Goal: Transaction & Acquisition: Book appointment/travel/reservation

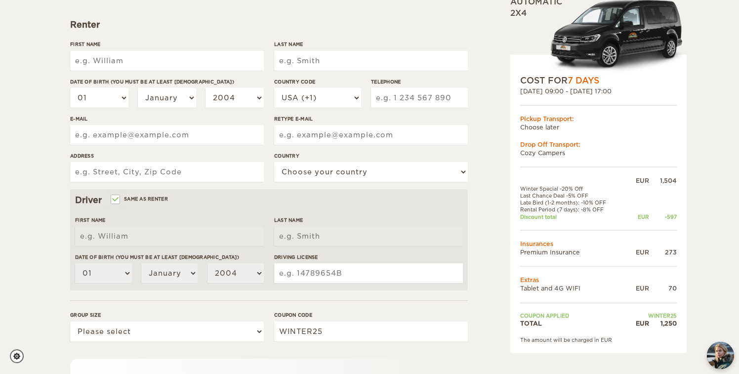
scroll to position [136, 0]
click at [87, 62] on input "First Name" at bounding box center [167, 60] width 194 height 20
type input "[PERSON_NAME]"
click at [310, 62] on input "Last Name" at bounding box center [371, 60] width 194 height 20
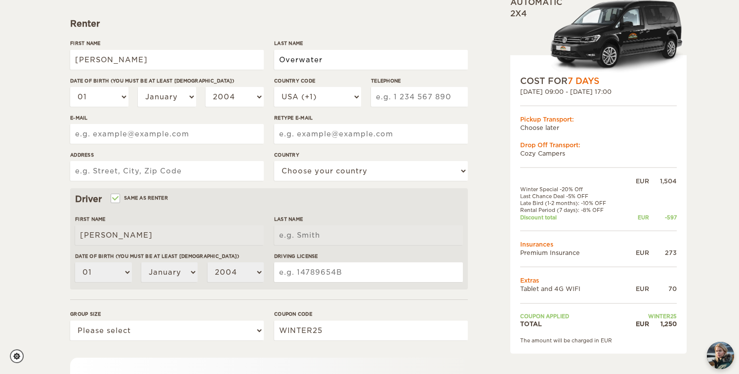
type input "Overwater"
click at [70, 87] on select "01 02 03 04 05 06 07 08 09 10 11 12 13 14 15 16 17 18 19 20 21 22 23 24 25 26 2…" at bounding box center [99, 97] width 58 height 20
select select "20"
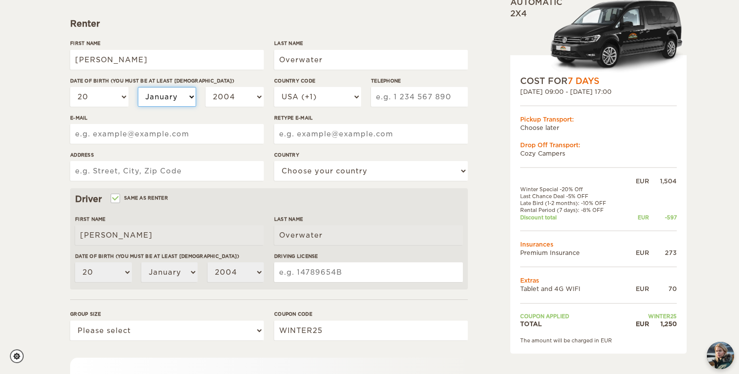
select select "08"
click at [206, 87] on select "2004 2003 2002 2001 2000 1999 1998 1997 1996 1995 1994 1993 1992 1991 1990 1989…" at bounding box center [235, 97] width 58 height 20
select select "2000"
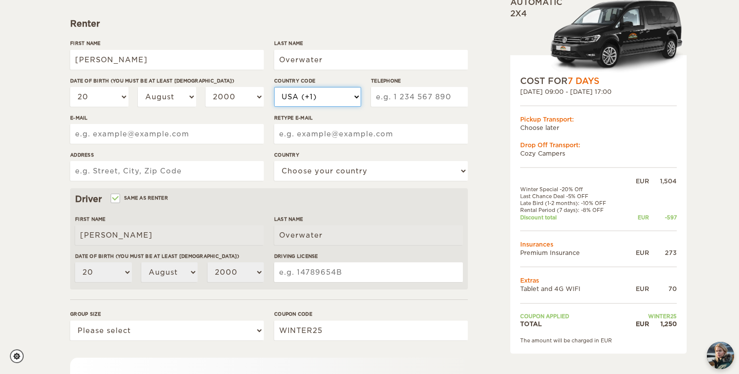
click at [274, 87] on select "USA (+1) UK (+44) Germany (+49) Algeria (+213) Andorra (+376) Angola (+244) Ang…" at bounding box center [317, 97] width 87 height 20
select select "41"
click at [412, 101] on input "Telephone" at bounding box center [419, 97] width 97 height 20
type input "779459834"
click at [192, 143] on input "E-mail" at bounding box center [167, 134] width 194 height 20
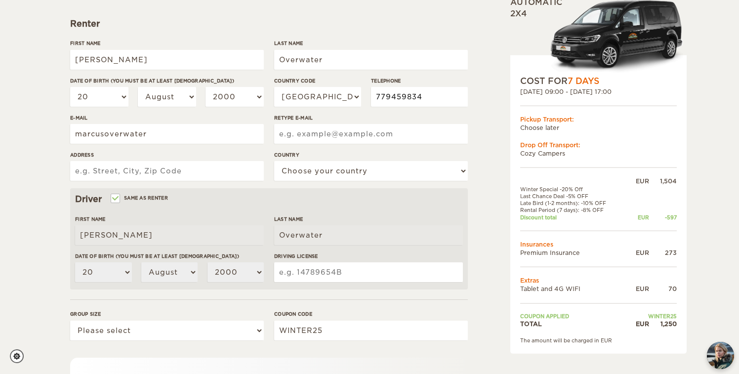
click at [386, 97] on input "779459834" at bounding box center [419, 97] width 97 height 20
click at [194, 125] on input "marcusoverwater" at bounding box center [167, 134] width 194 height 20
type input "marcusoverwater2000@hotmail.com"
click at [304, 135] on input "Retype E-mail" at bounding box center [371, 134] width 194 height 20
type input "marcusoverwater2000@hotmail.com"
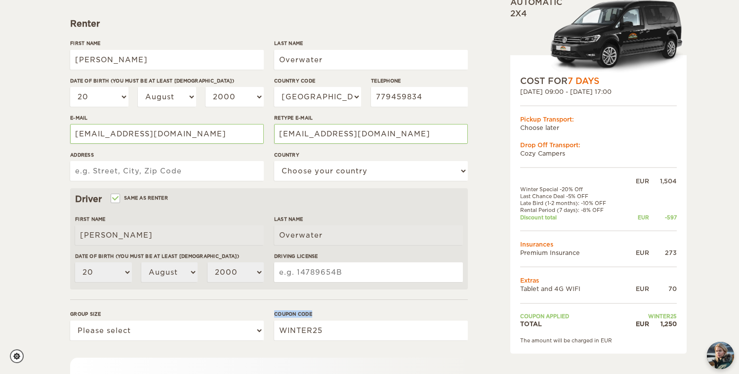
drag, startPoint x: 660, startPoint y: 323, endPoint x: 692, endPoint y: 321, distance: 31.7
click at [692, 322] on div "Expand Collapse Total 1,250 EUR Automatic 2x4 COST FOR 7 Days 28. Sep 2025 09:0…" at bounding box center [369, 185] width 739 height 642
click at [692, 321] on div "Expand Collapse Total 1,250 EUR Automatic 2x4 COST FOR 7 Days 28. Sep 2025 09:0…" at bounding box center [369, 185] width 739 height 642
click at [206, 177] on input "Address" at bounding box center [167, 171] width 194 height 20
type input "+"
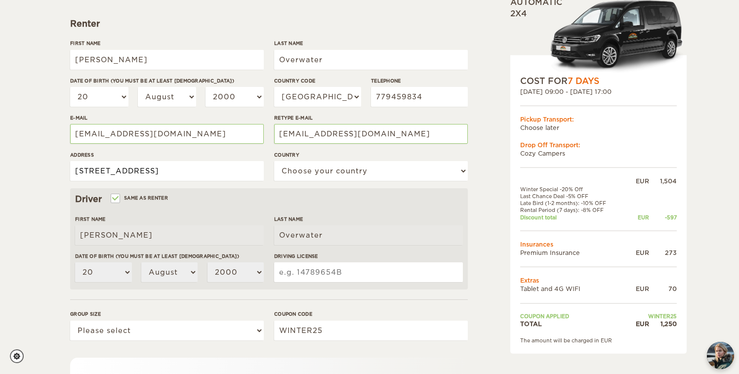
type input "Claragraben 115"
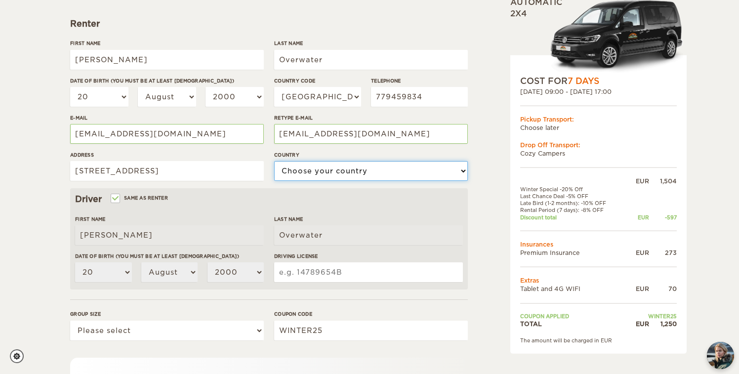
click at [274, 161] on select "Choose your country United States United Kingdom Germany Afghanistan Albania Al…" at bounding box center [371, 171] width 194 height 20
select select "202"
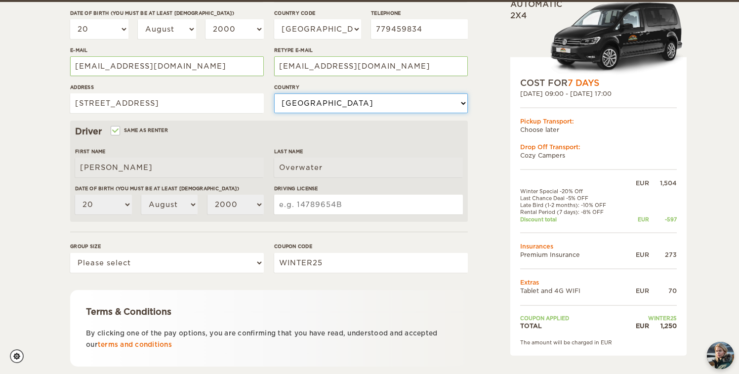
scroll to position [206, 0]
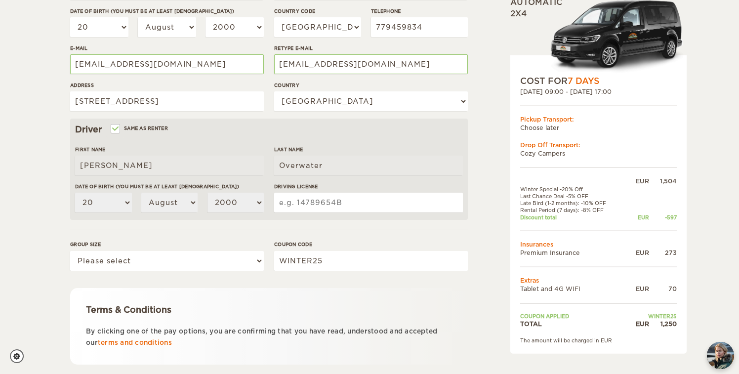
click at [352, 207] on input "Driving License" at bounding box center [368, 203] width 189 height 20
select select "2"
click option "2" at bounding box center [0, 0] width 0 height 0
click at [341, 208] on input "Driving License" at bounding box center [368, 203] width 189 height 20
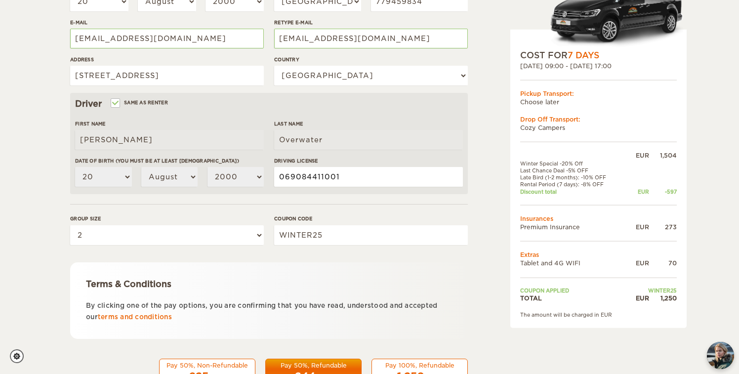
scroll to position [269, 0]
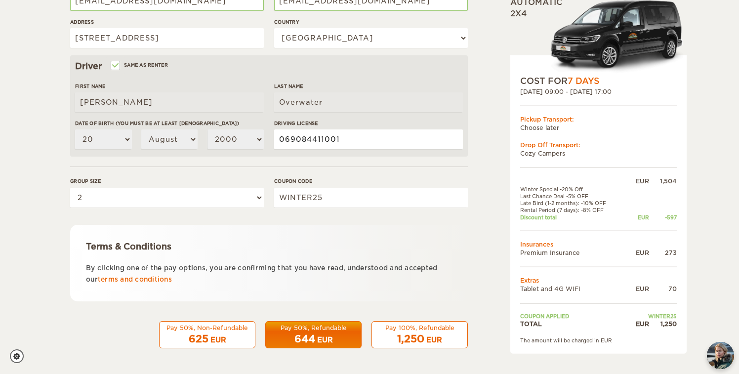
type input "069084411001"
click at [329, 341] on div "EUR" at bounding box center [325, 340] width 16 height 10
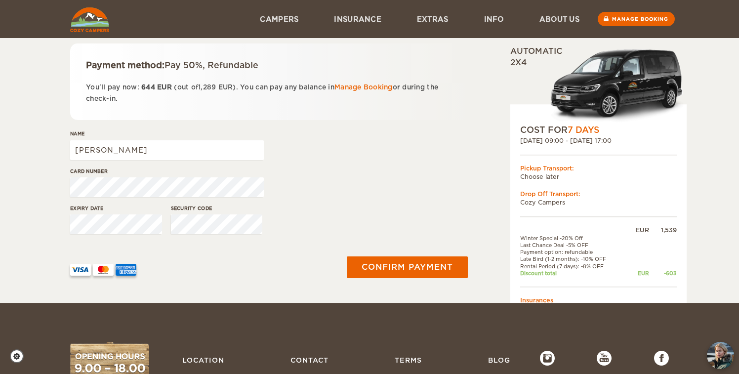
scroll to position [123, 0]
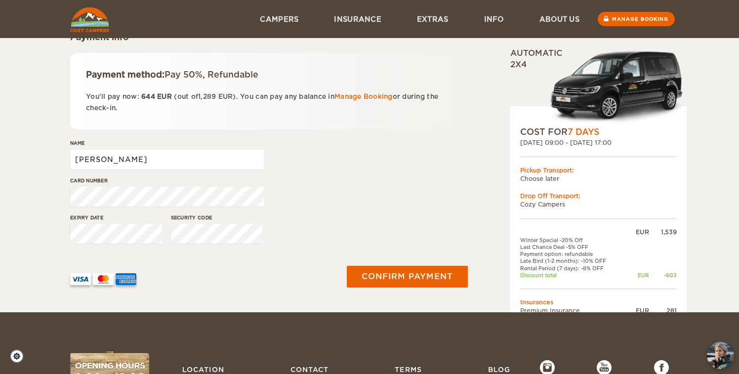
click at [179, 160] on input "[PERSON_NAME]" at bounding box center [167, 160] width 194 height 20
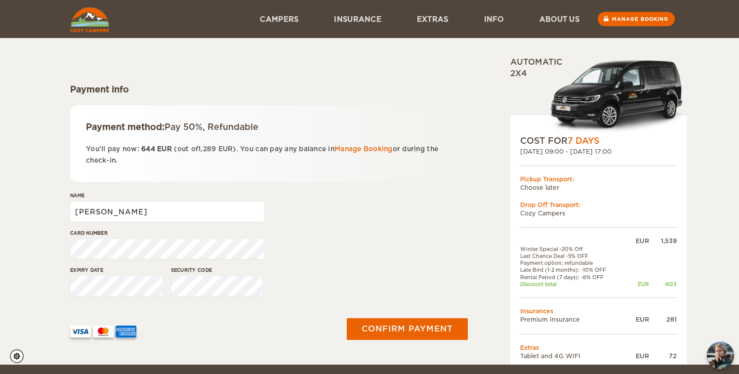
scroll to position [67, 0]
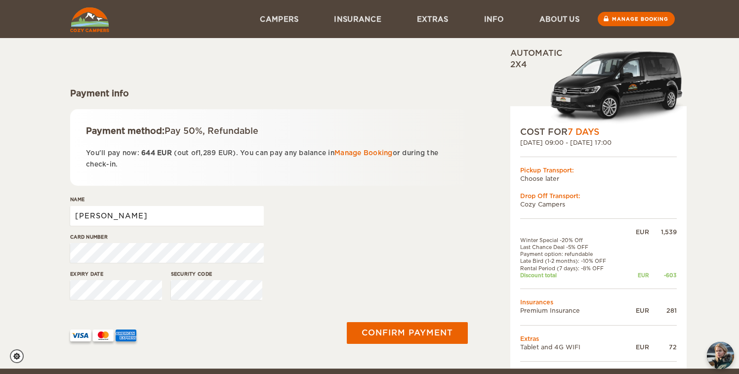
type input "[PERSON_NAME]"
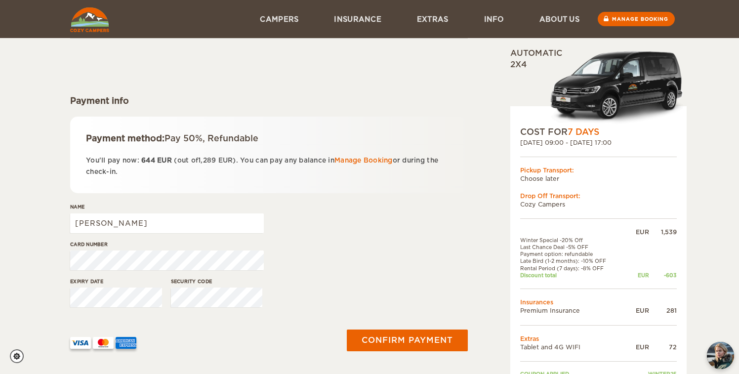
scroll to position [60, 0]
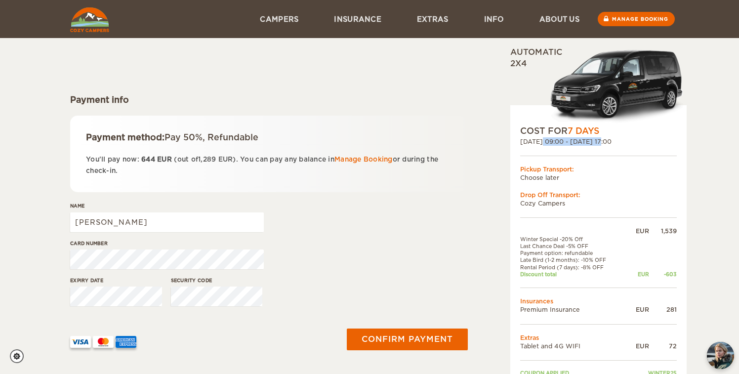
drag, startPoint x: 522, startPoint y: 140, endPoint x: 581, endPoint y: 141, distance: 59.3
click at [581, 141] on div "[DATE] 09:00 - [DATE] 17:00" at bounding box center [598, 141] width 157 height 8
drag, startPoint x: 589, startPoint y: 143, endPoint x: 656, endPoint y: 143, distance: 66.7
click at [656, 143] on div "[DATE] 09:00 - [DATE] 17:00" at bounding box center [598, 141] width 157 height 8
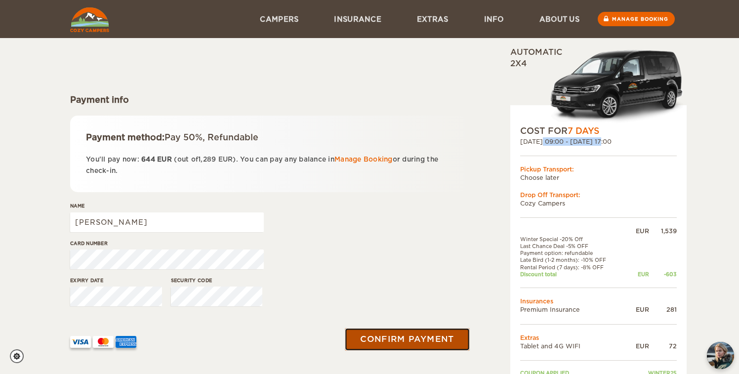
click at [437, 339] on button "Confirm payment" at bounding box center [407, 340] width 125 height 22
